Goal: Task Accomplishment & Management: Manage account settings

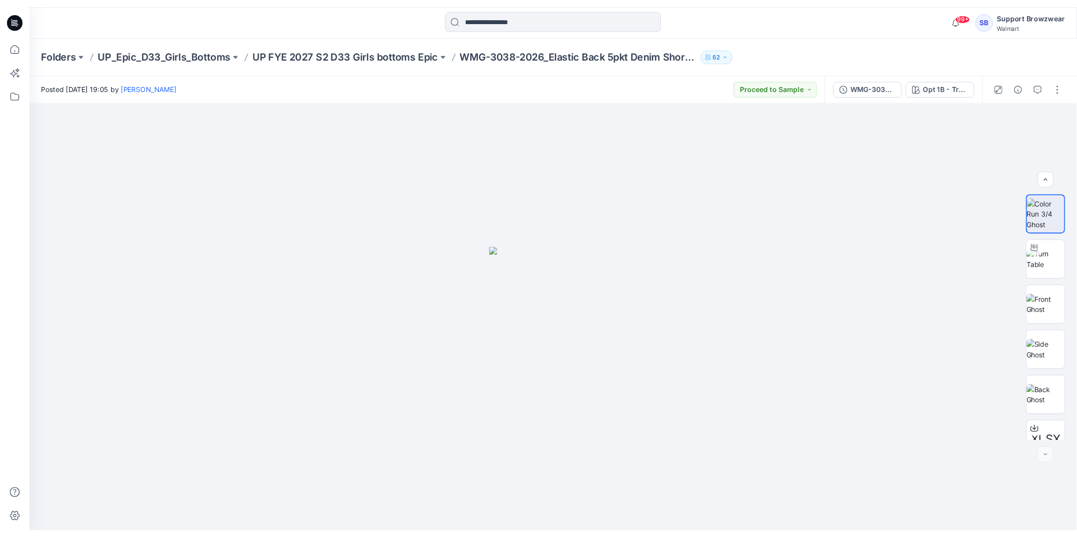
scroll to position [74, 0]
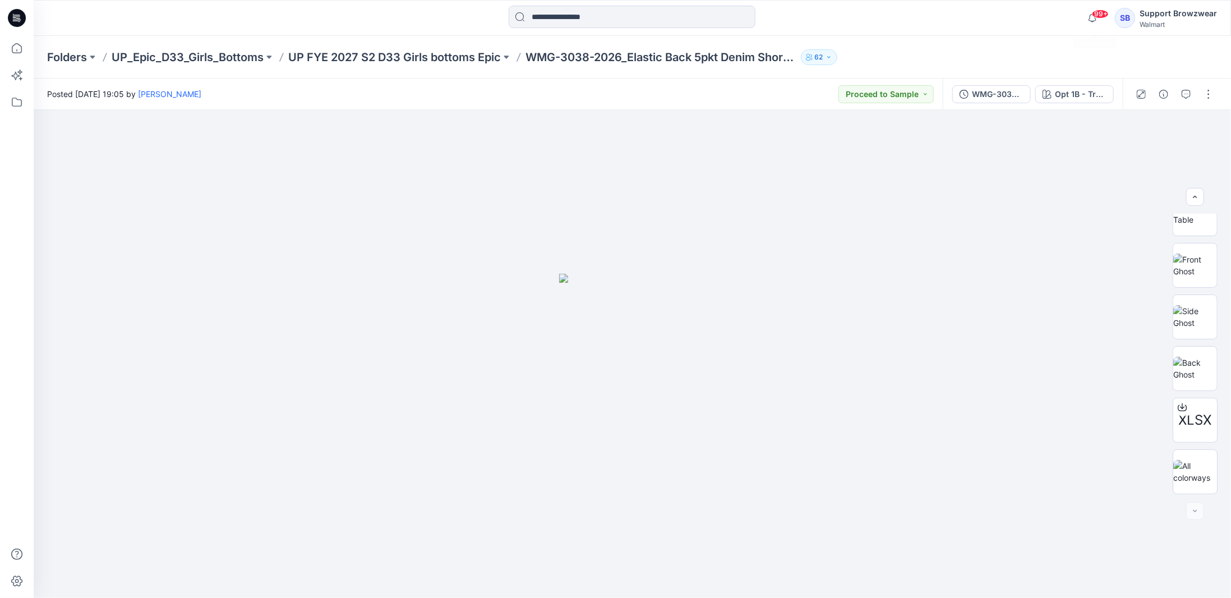
click at [1077, 19] on div "SB" at bounding box center [1125, 18] width 20 height 20
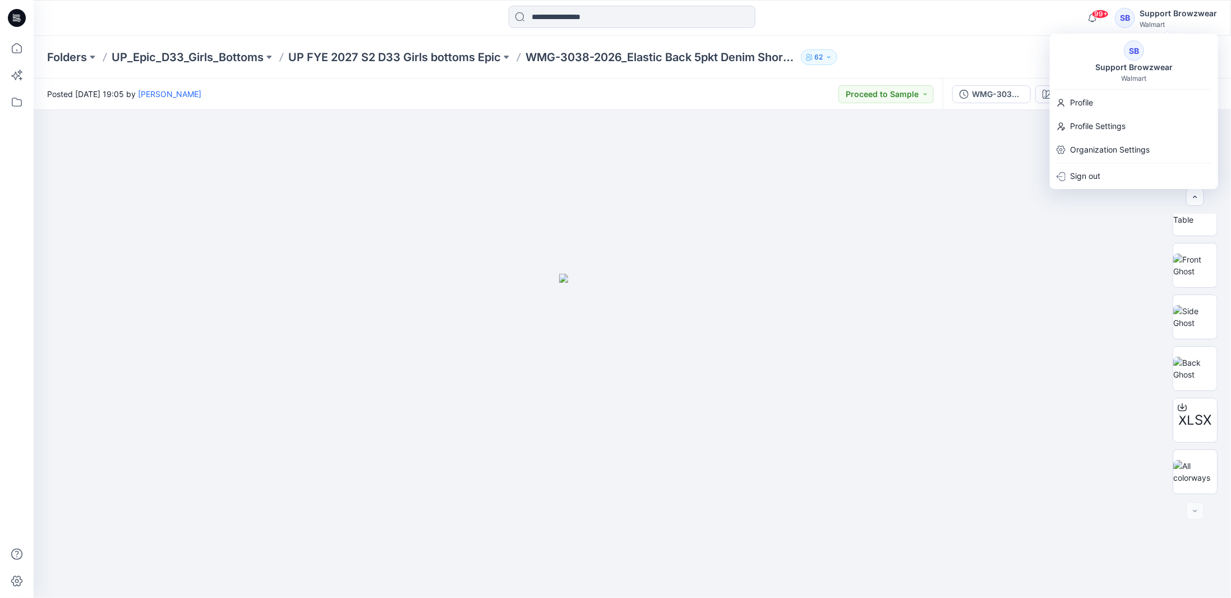
click at [1077, 54] on div "SB" at bounding box center [1134, 50] width 20 height 20
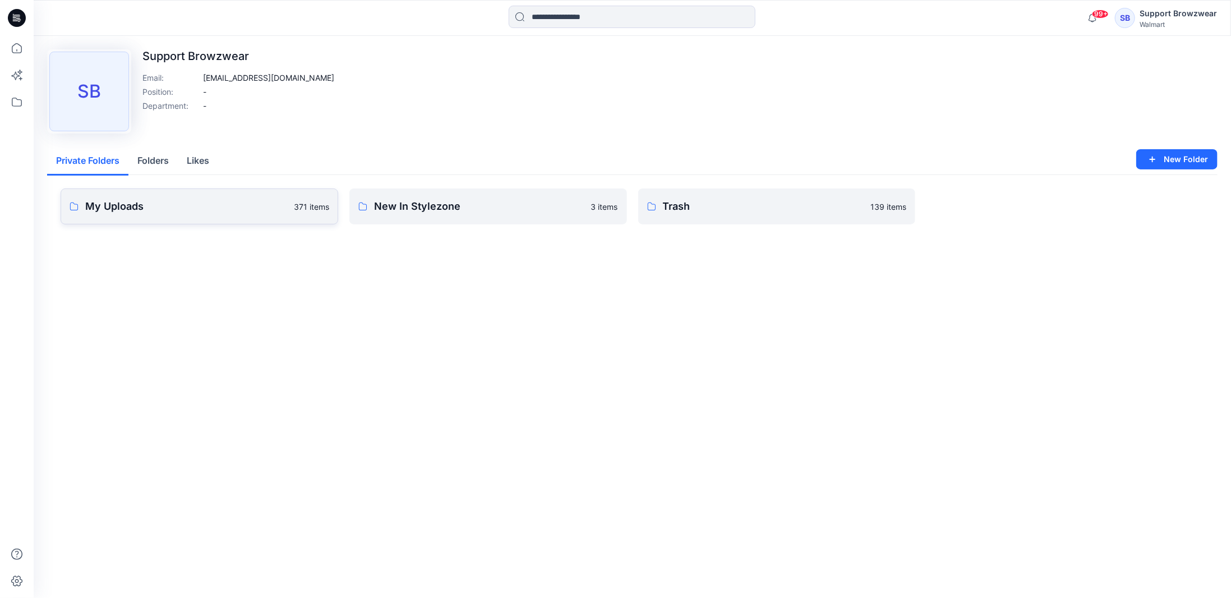
click at [240, 203] on p "My Uploads" at bounding box center [186, 207] width 202 height 16
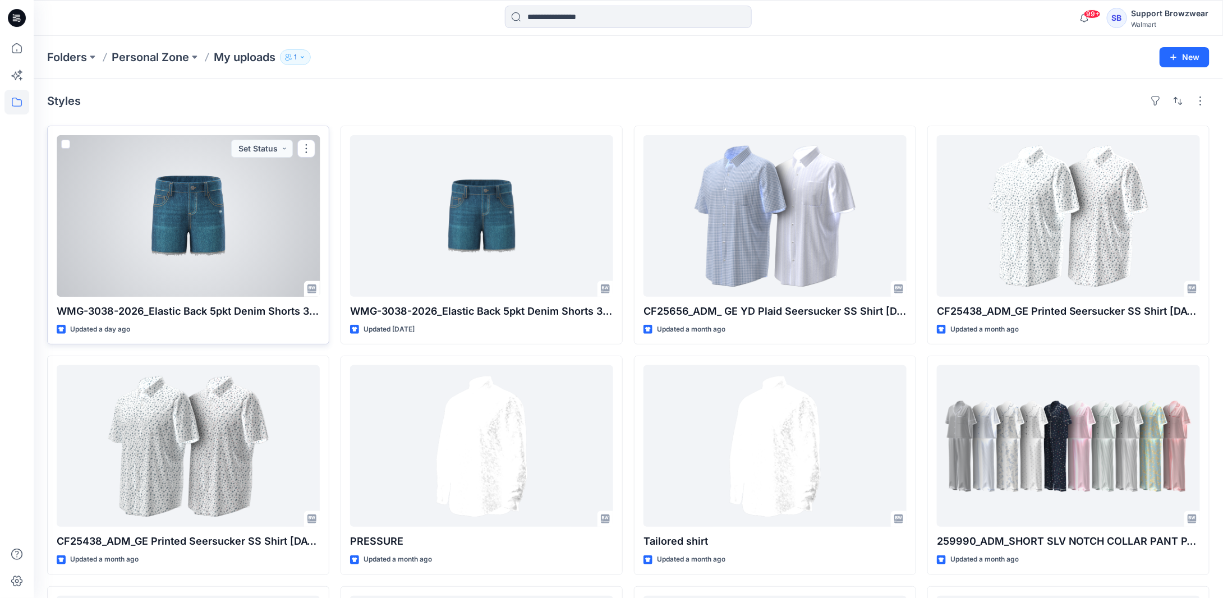
click at [199, 250] on div at bounding box center [188, 216] width 263 height 162
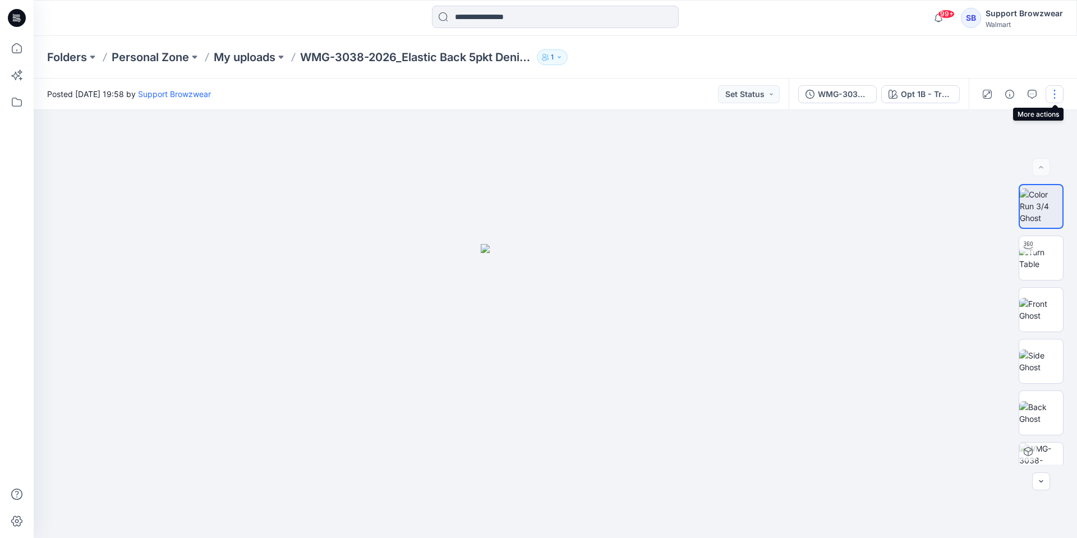
click at [1054, 97] on button "button" at bounding box center [1055, 94] width 18 height 18
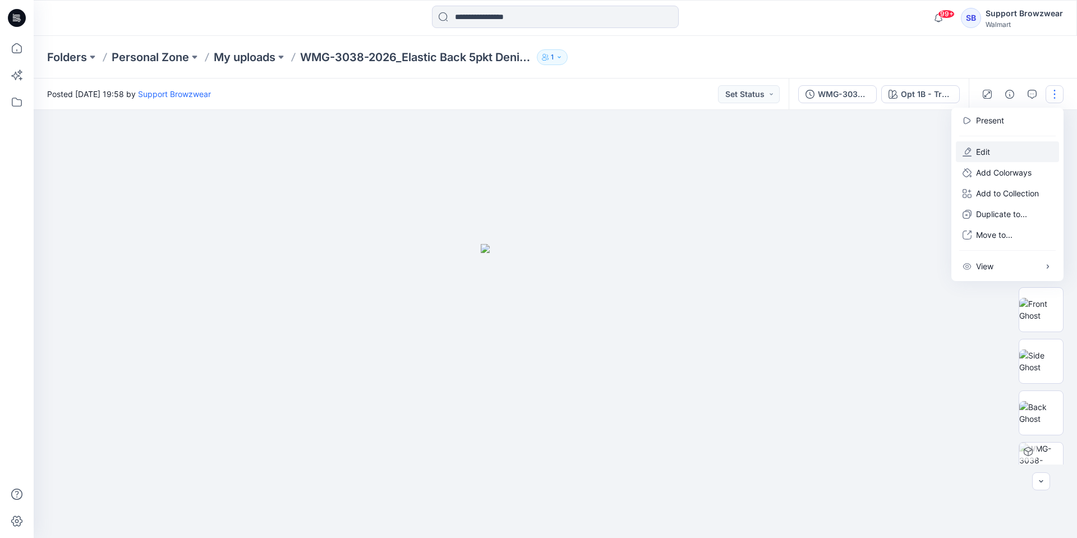
click at [1003, 153] on button "Edit" at bounding box center [1007, 151] width 103 height 21
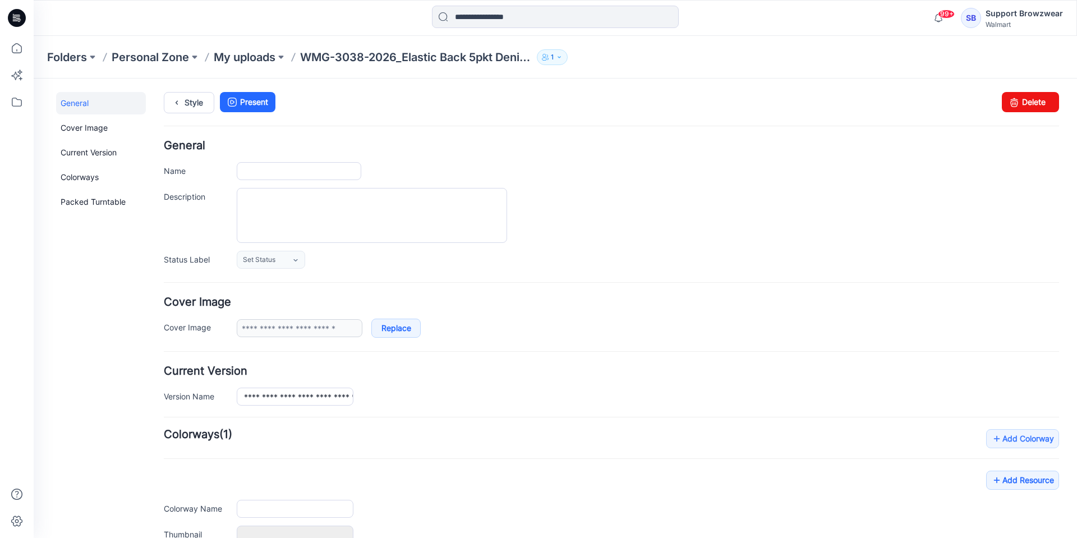
type input "**********"
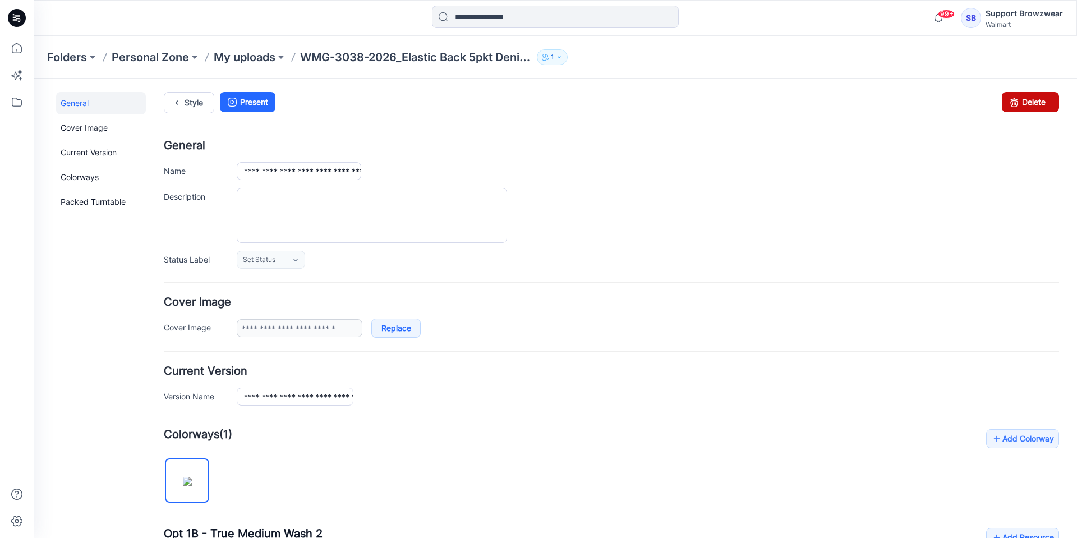
click at [1022, 95] on link "Delete" at bounding box center [1030, 102] width 57 height 20
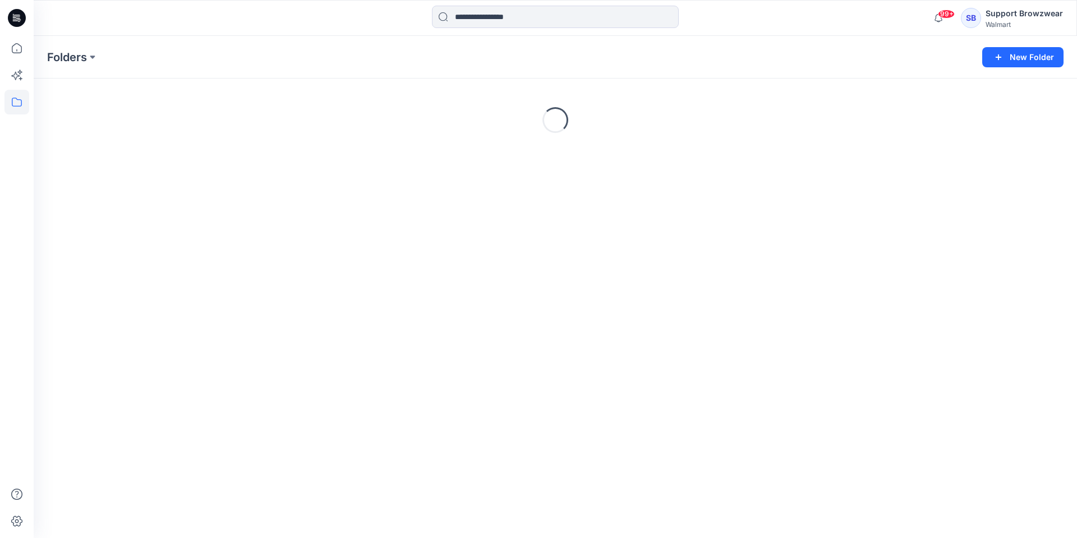
click at [973, 16] on div "SB" at bounding box center [971, 18] width 20 height 20
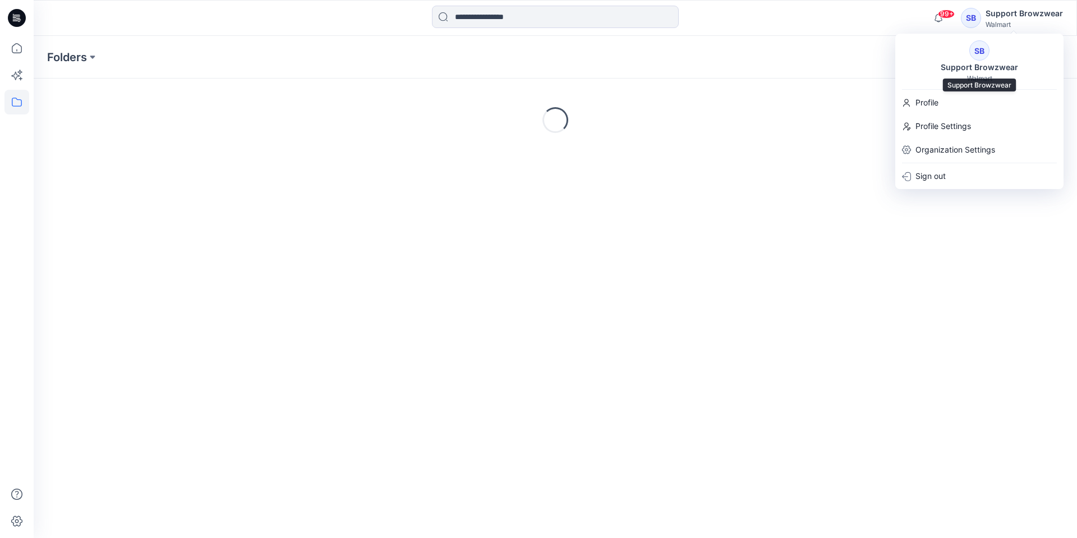
click at [963, 68] on div "Support Browzwear" at bounding box center [979, 67] width 91 height 13
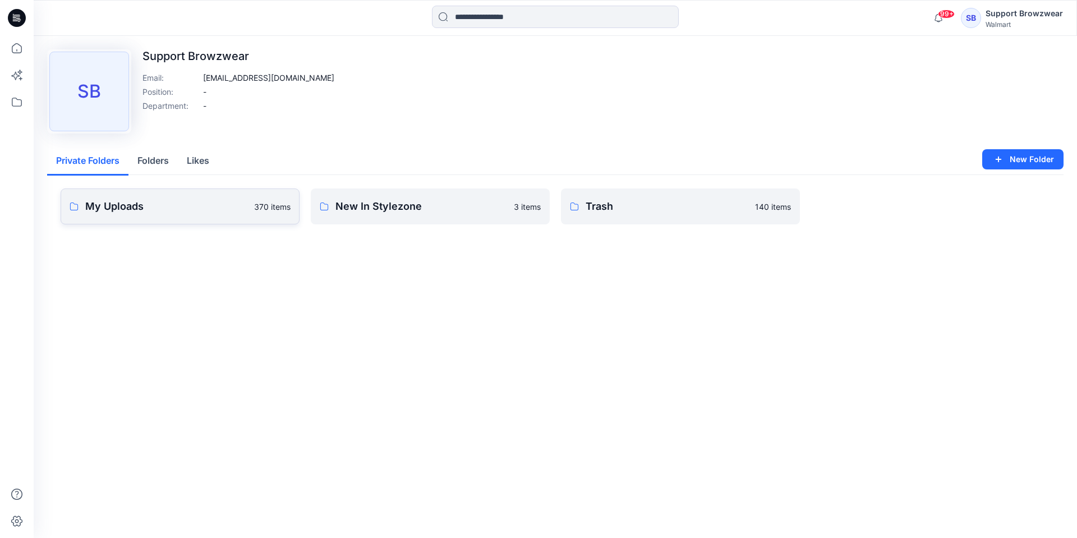
click at [227, 212] on p "My Uploads" at bounding box center [166, 207] width 162 height 16
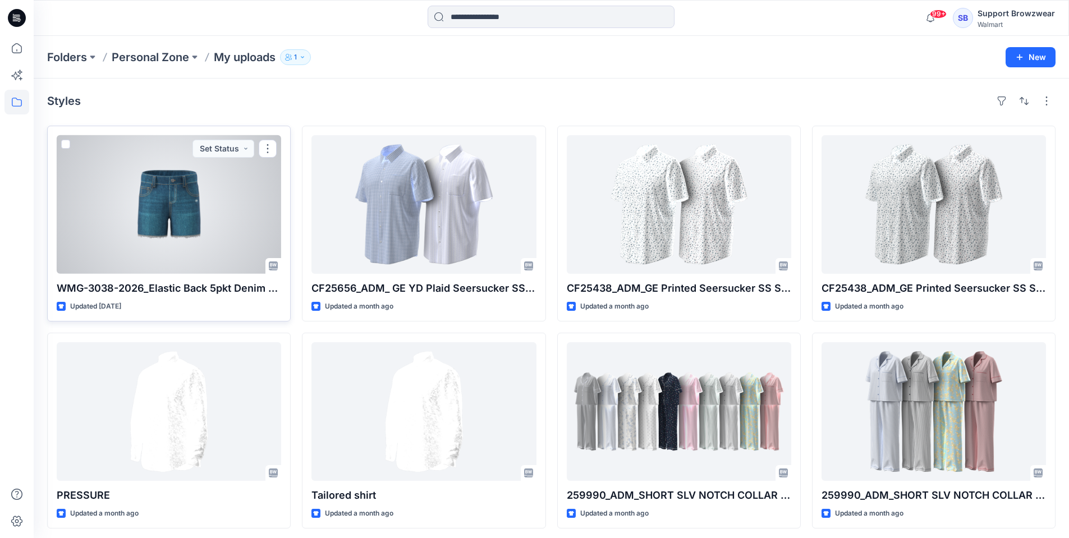
click at [237, 236] on div at bounding box center [169, 204] width 224 height 139
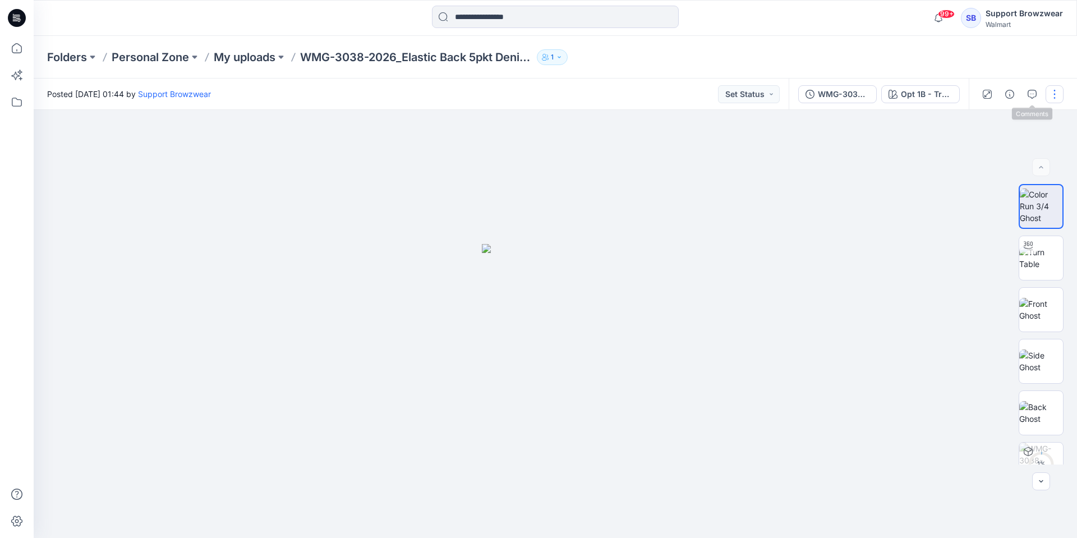
click at [1053, 96] on button "button" at bounding box center [1055, 94] width 18 height 18
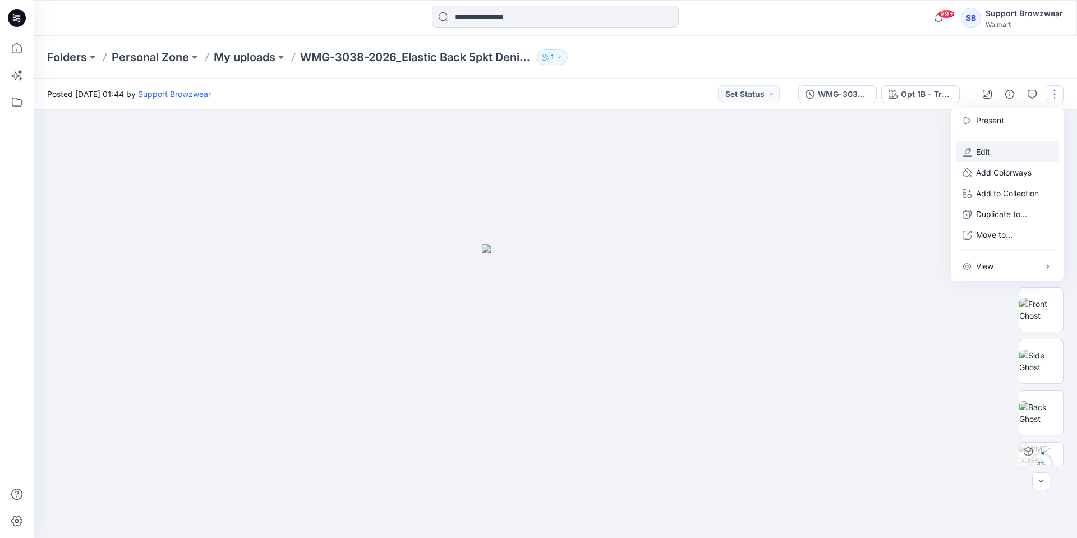
click at [990, 148] on p "Edit" at bounding box center [983, 152] width 14 height 12
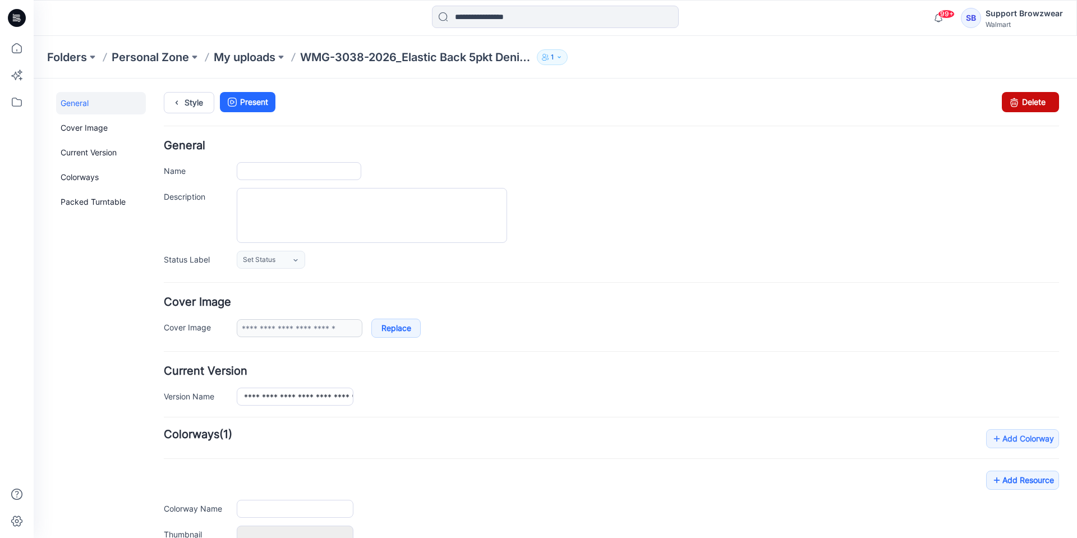
type input "**********"
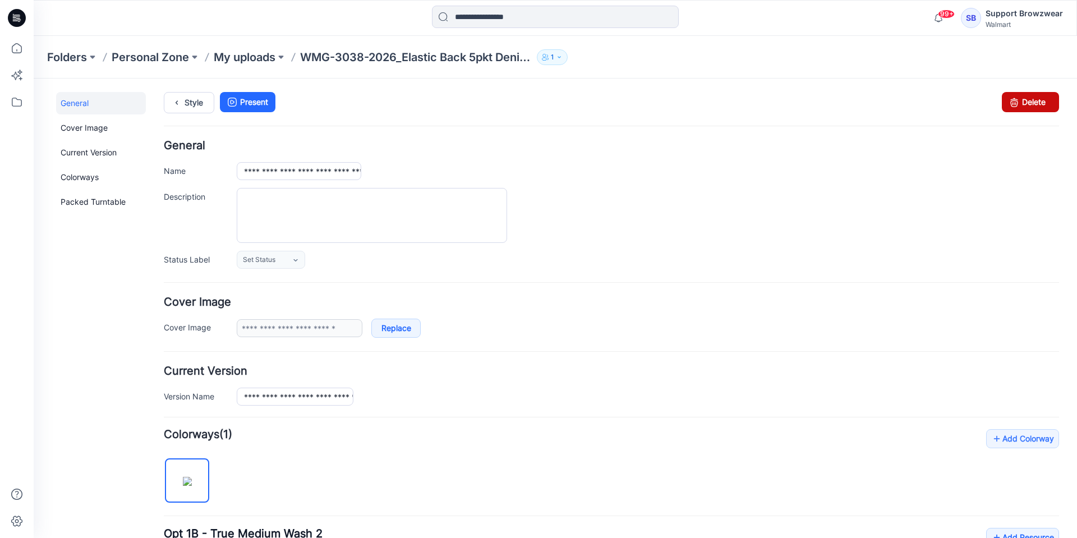
drag, startPoint x: 1023, startPoint y: 104, endPoint x: 615, endPoint y: 131, distance: 408.2
click at [1023, 104] on link "Delete" at bounding box center [1030, 102] width 57 height 20
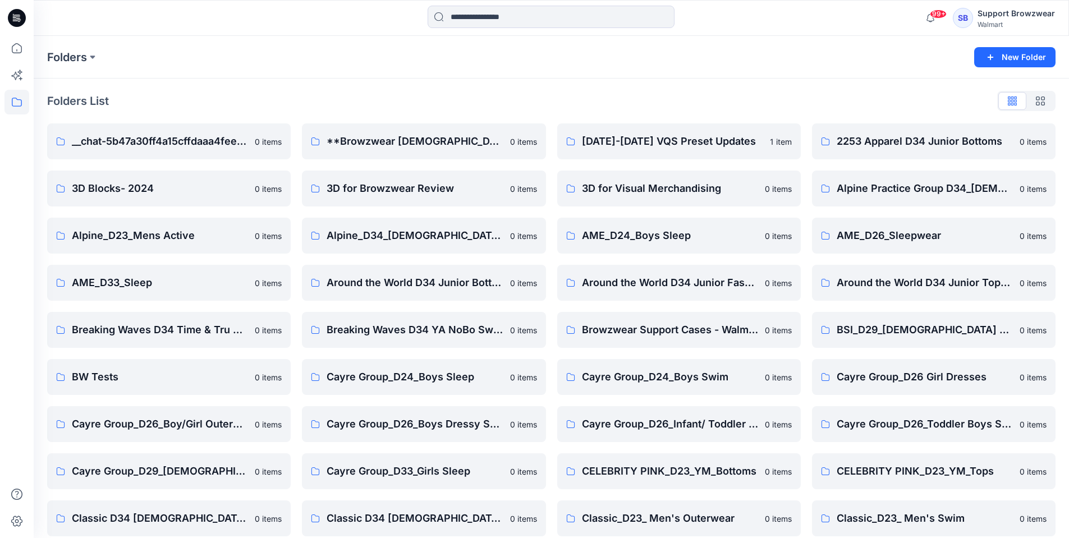
click at [965, 20] on div "SB" at bounding box center [963, 18] width 20 height 20
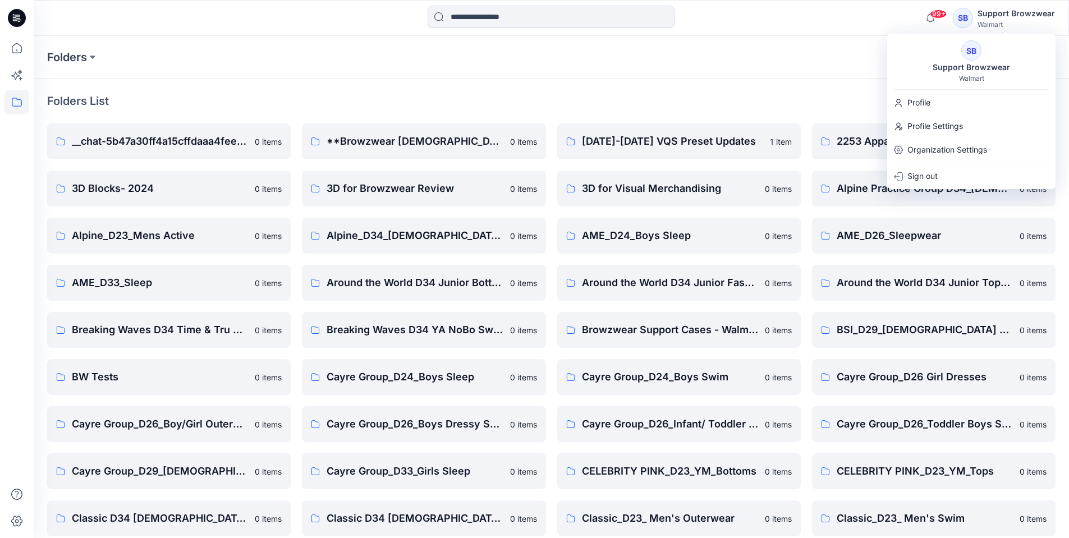
click at [962, 50] on div "SB" at bounding box center [971, 50] width 20 height 20
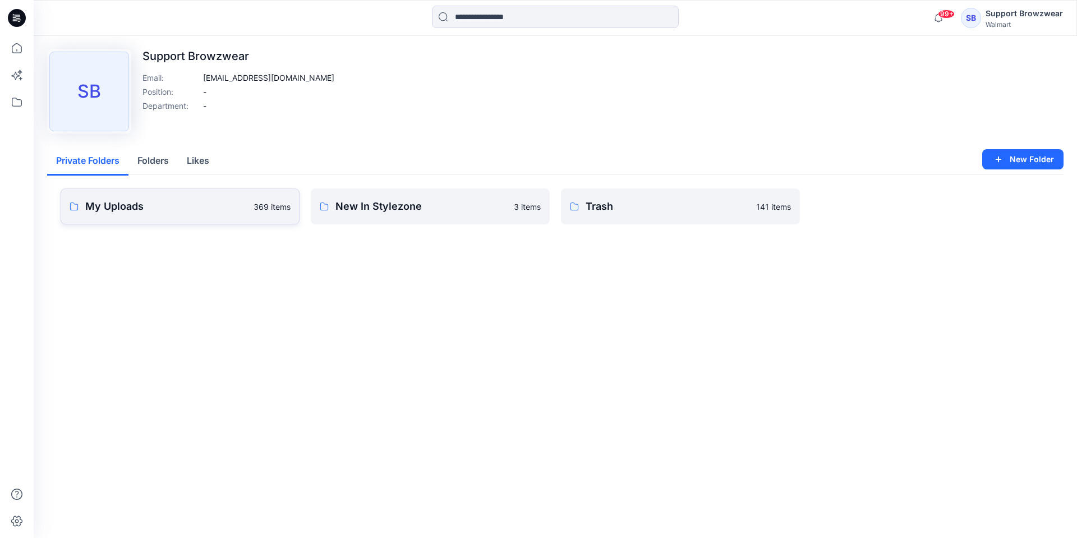
click at [174, 205] on p "My Uploads" at bounding box center [166, 207] width 162 height 16
